Goal: Navigation & Orientation: Go to known website

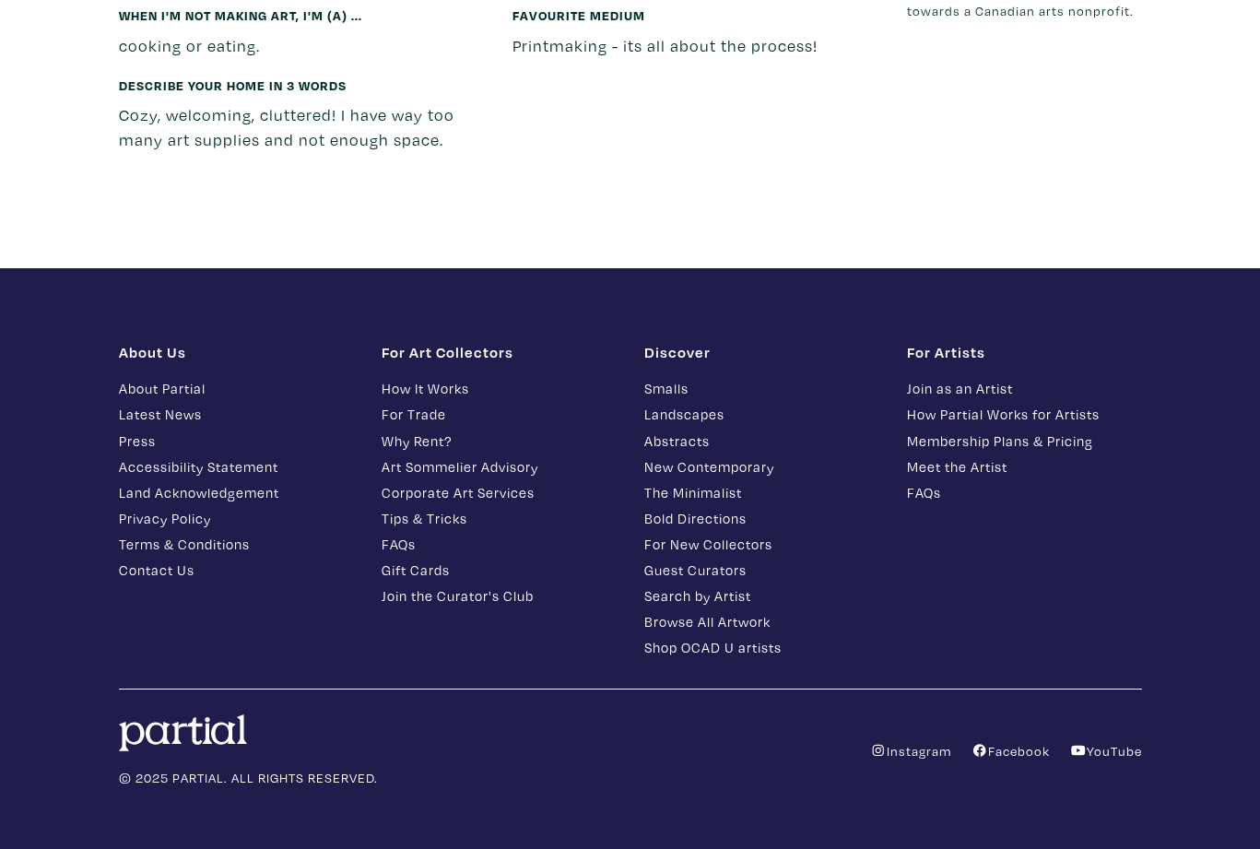
scroll to position [2850, 0]
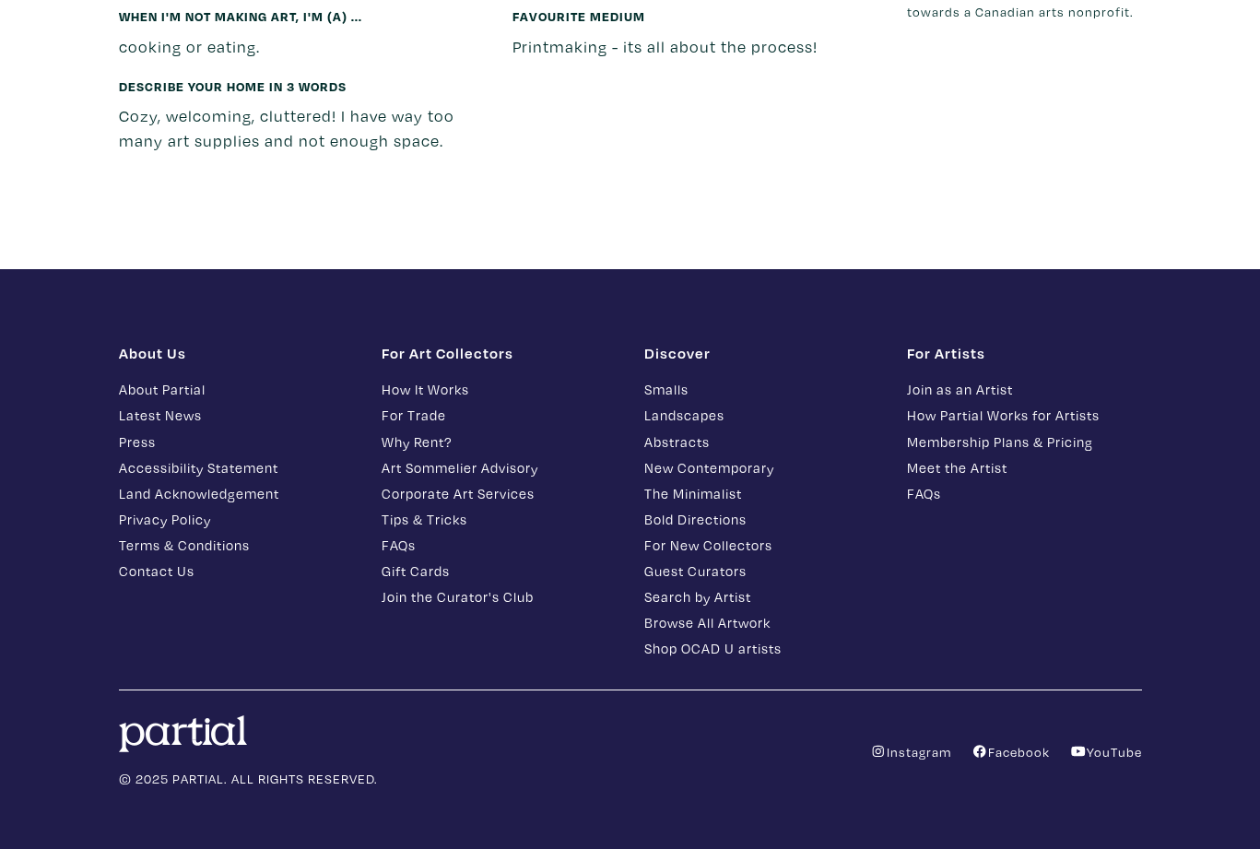
click at [877, 745] on icon at bounding box center [878, 751] width 17 height 13
click at [1001, 743] on link "Facebook" at bounding box center [1011, 752] width 78 height 18
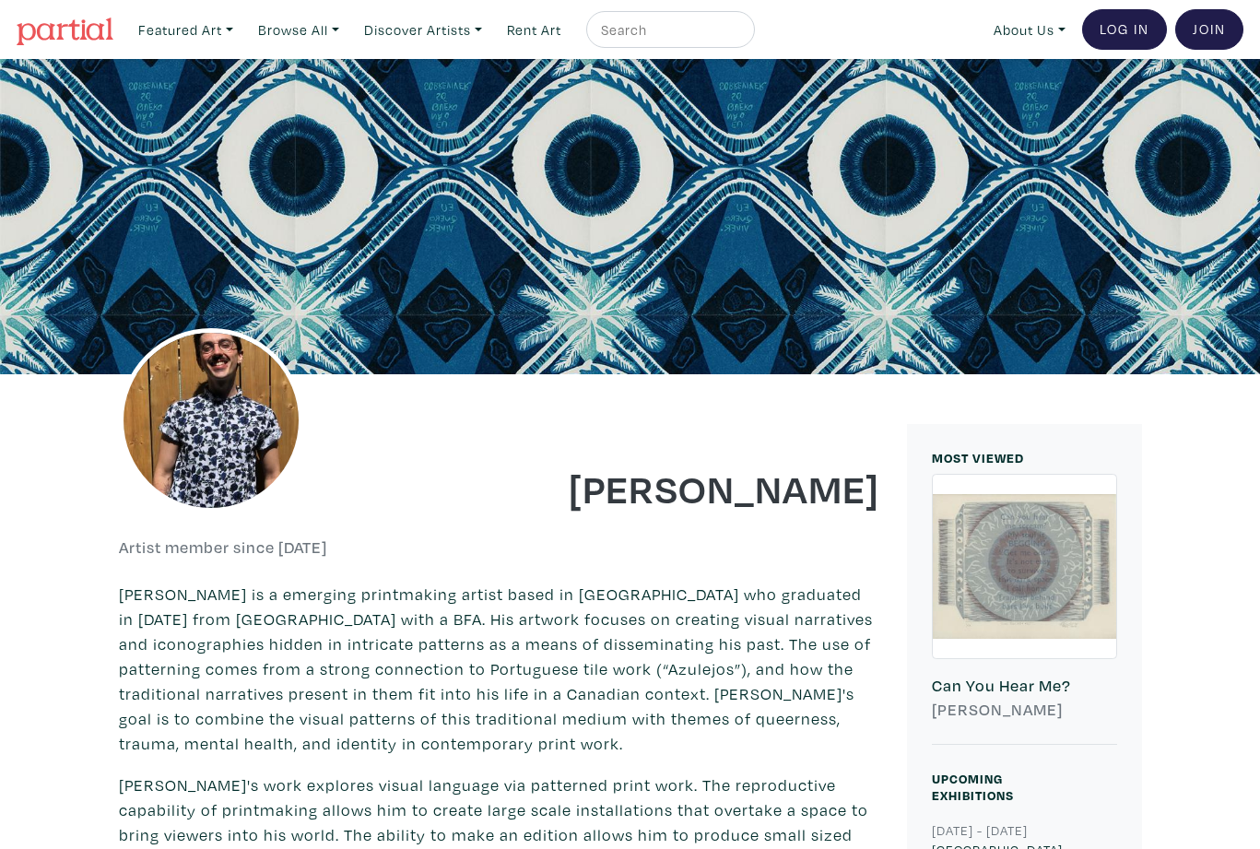
scroll to position [0, 0]
click at [96, 36] on img at bounding box center [65, 32] width 97 height 28
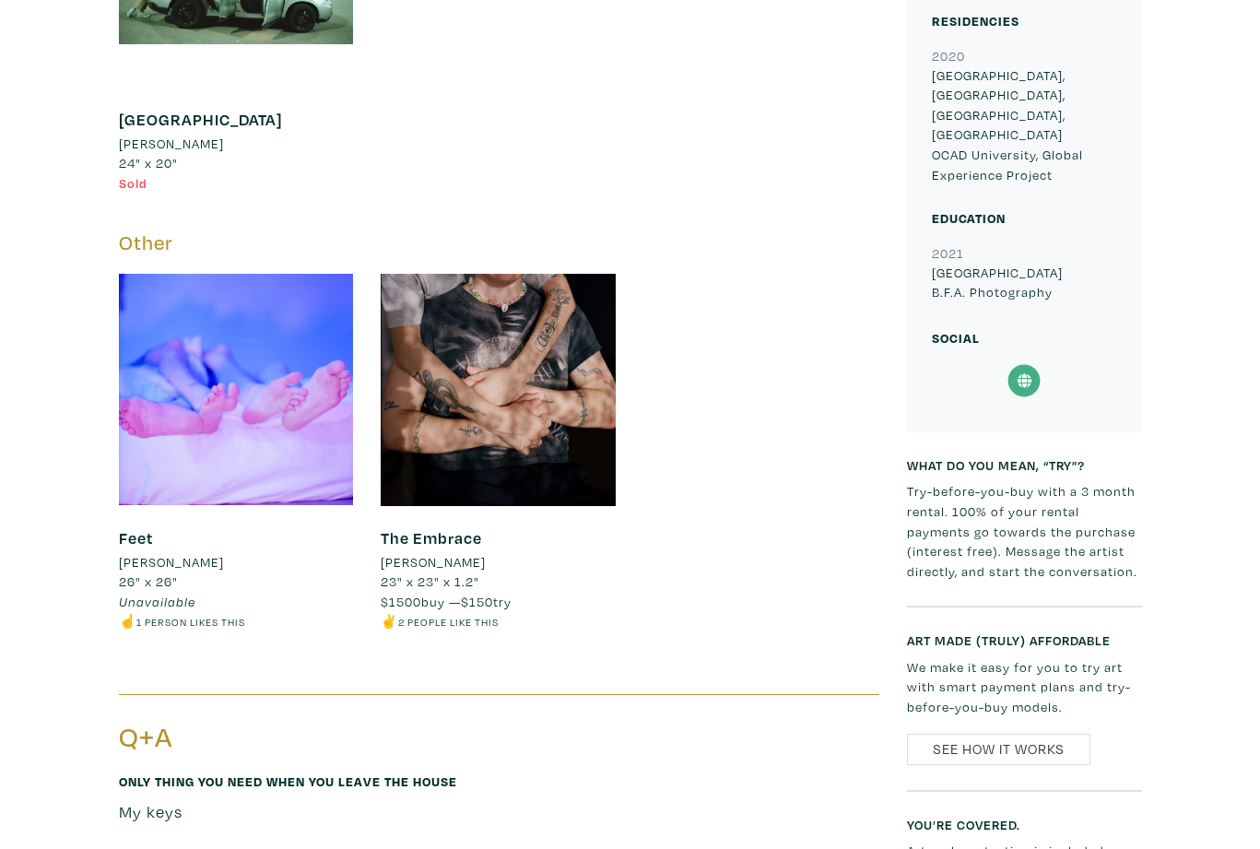
scroll to position [2176, 0]
